Goal: Information Seeking & Learning: Understand process/instructions

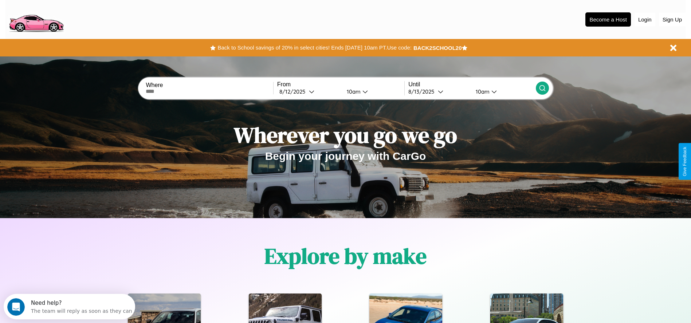
scroll to position [151, 0]
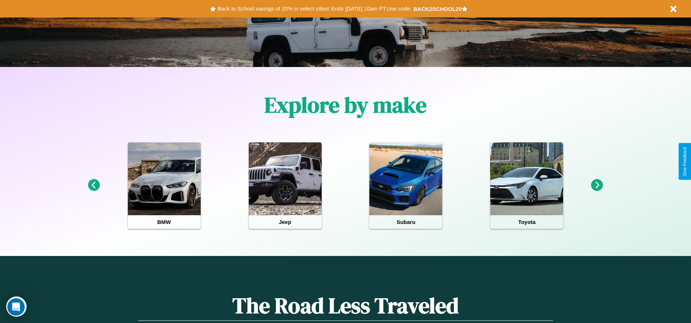
click at [597, 185] on icon at bounding box center [597, 185] width 12 height 12
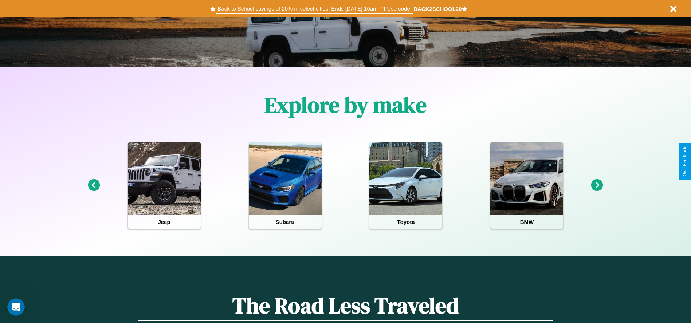
click at [314, 9] on button "Back to School savings of 20% in select cities! Ends [DATE] 10am PT. Use code:" at bounding box center [314, 9] width 197 height 10
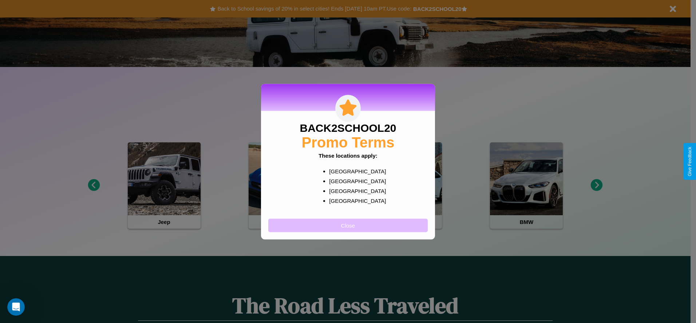
click at [348, 225] on button "Close" at bounding box center [347, 224] width 159 height 13
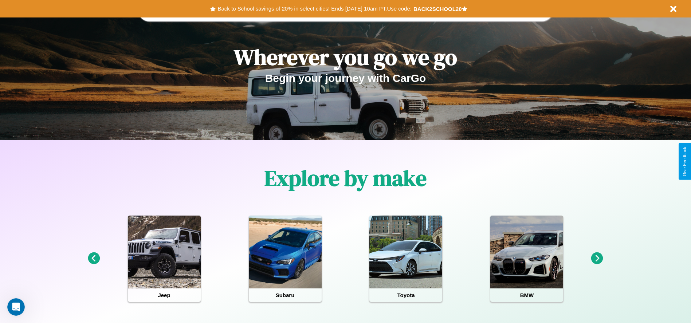
scroll to position [0, 0]
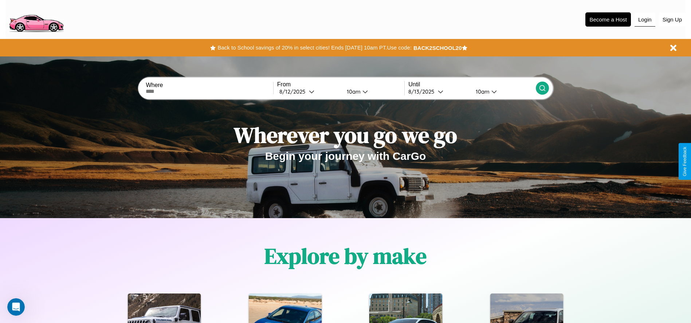
click at [644, 19] on button "Login" at bounding box center [644, 20] width 21 height 14
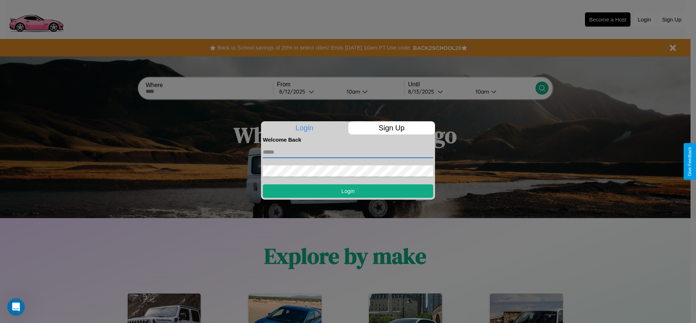
click at [348, 152] on input "text" at bounding box center [348, 152] width 170 height 12
type input "**********"
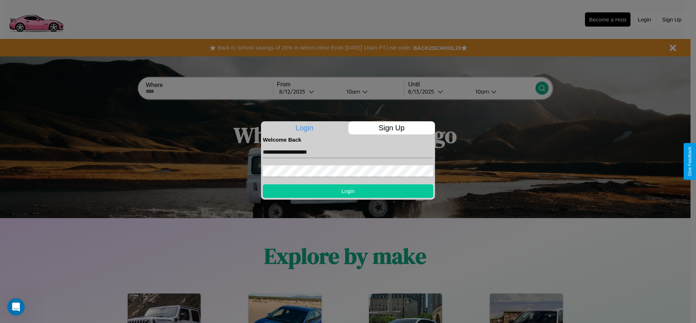
click at [348, 191] on button "Login" at bounding box center [348, 190] width 170 height 13
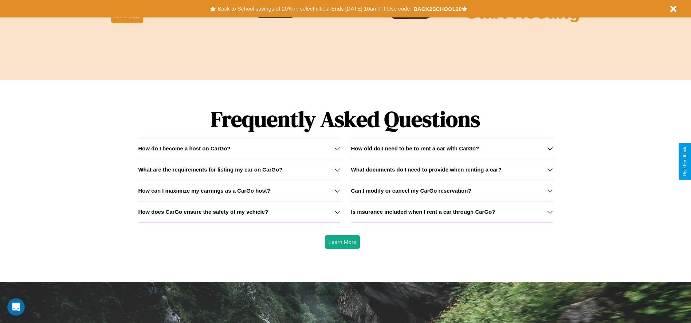
scroll to position [1045, 0]
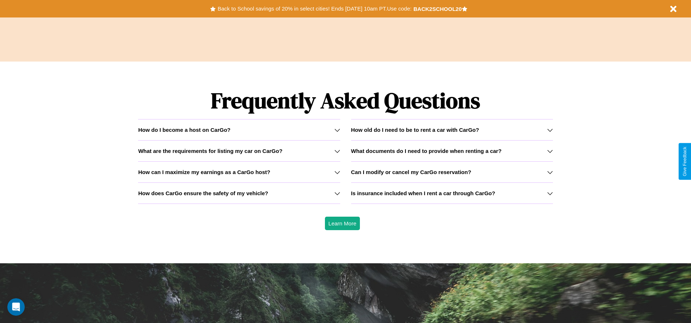
click at [549, 130] on icon at bounding box center [550, 130] width 6 height 6
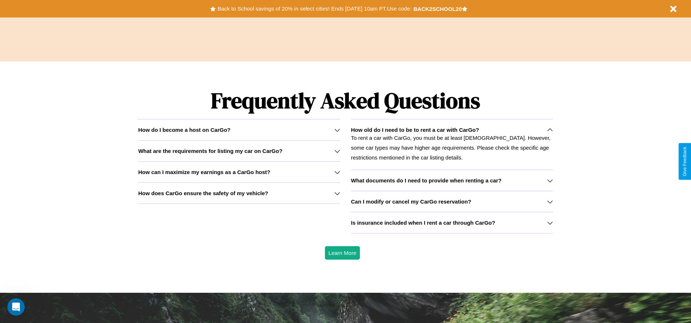
click at [239, 151] on h3 "What are the requirements for listing my car on CarGo?" at bounding box center [210, 151] width 144 height 6
click at [451, 180] on h3 "What documents do I need to provide when renting a car?" at bounding box center [426, 180] width 150 height 6
click at [549, 201] on icon at bounding box center [550, 202] width 6 height 6
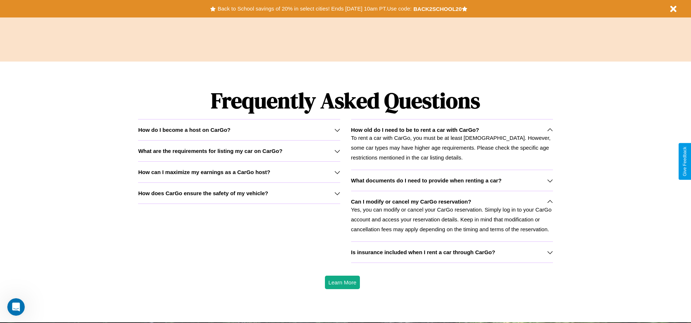
click at [337, 130] on icon at bounding box center [337, 130] width 6 height 6
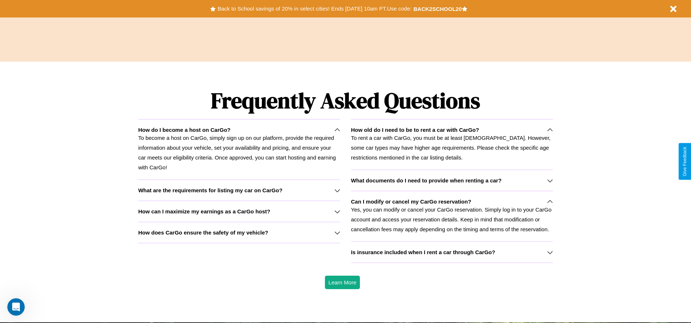
click at [239, 190] on h3 "What are the requirements for listing my car on CarGo?" at bounding box center [210, 190] width 144 height 6
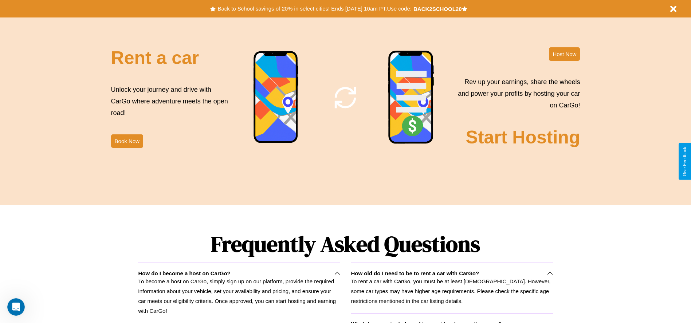
scroll to position [881, 0]
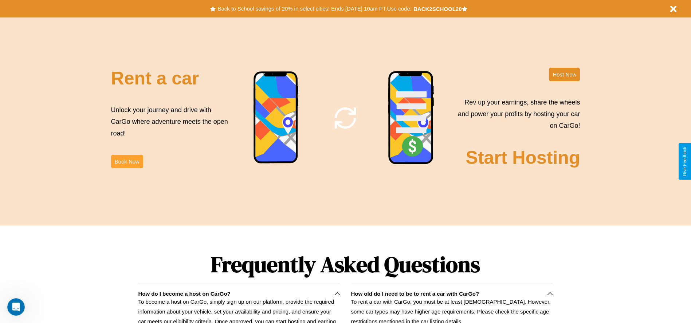
click at [127, 161] on button "Book Now" at bounding box center [127, 161] width 32 height 13
